Goal: Navigation & Orientation: Find specific page/section

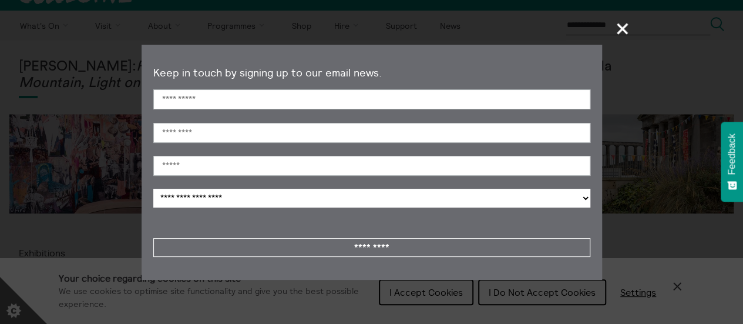
scroll to position [23, 0]
click at [623, 25] on span "+" at bounding box center [622, 28] width 35 height 35
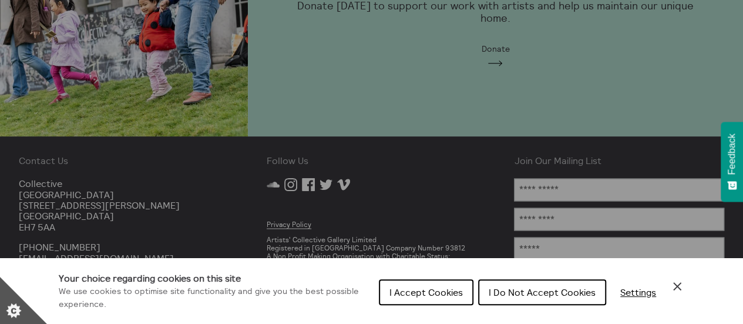
scroll to position [950, 0]
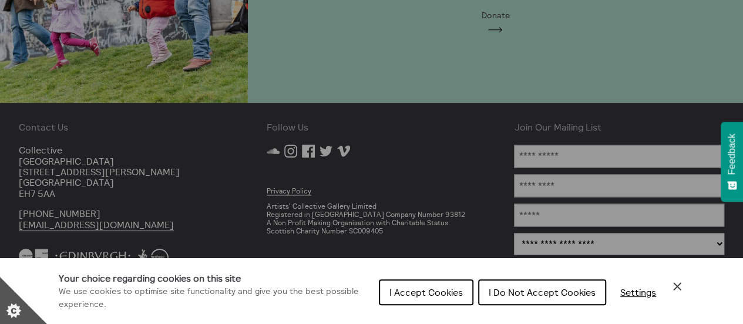
click at [678, 283] on icon "Close Cookie Control" at bounding box center [677, 286] width 14 height 14
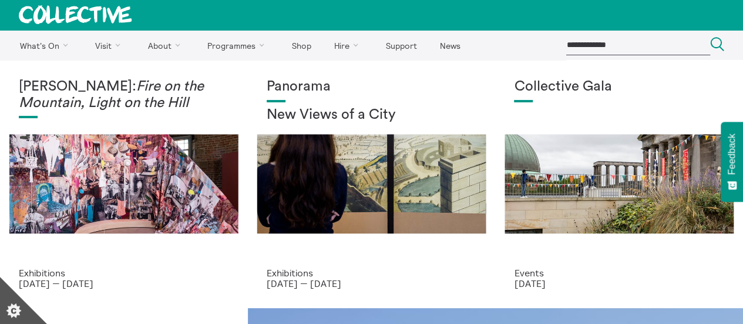
scroll to position [0, 0]
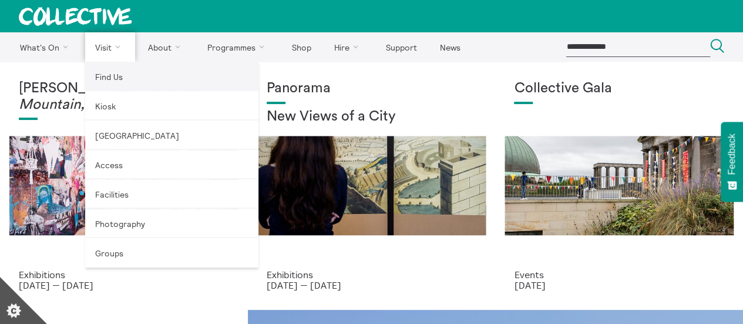
click at [112, 77] on link "Find Us" at bounding box center [171, 76] width 173 height 29
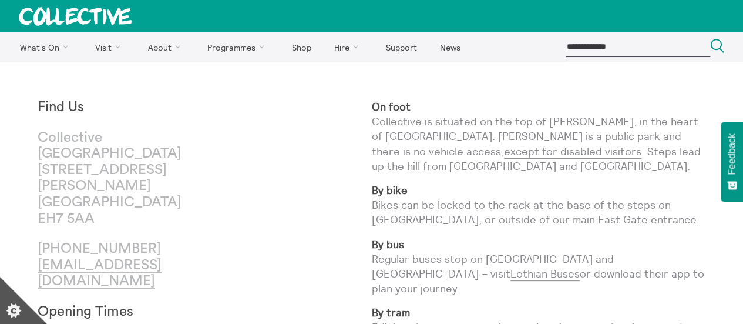
click at [460, 116] on p "On foot Collective is situated on the top of [PERSON_NAME], in the heart of [GE…" at bounding box center [539, 136] width 334 height 74
